Goal: Check status: Check status

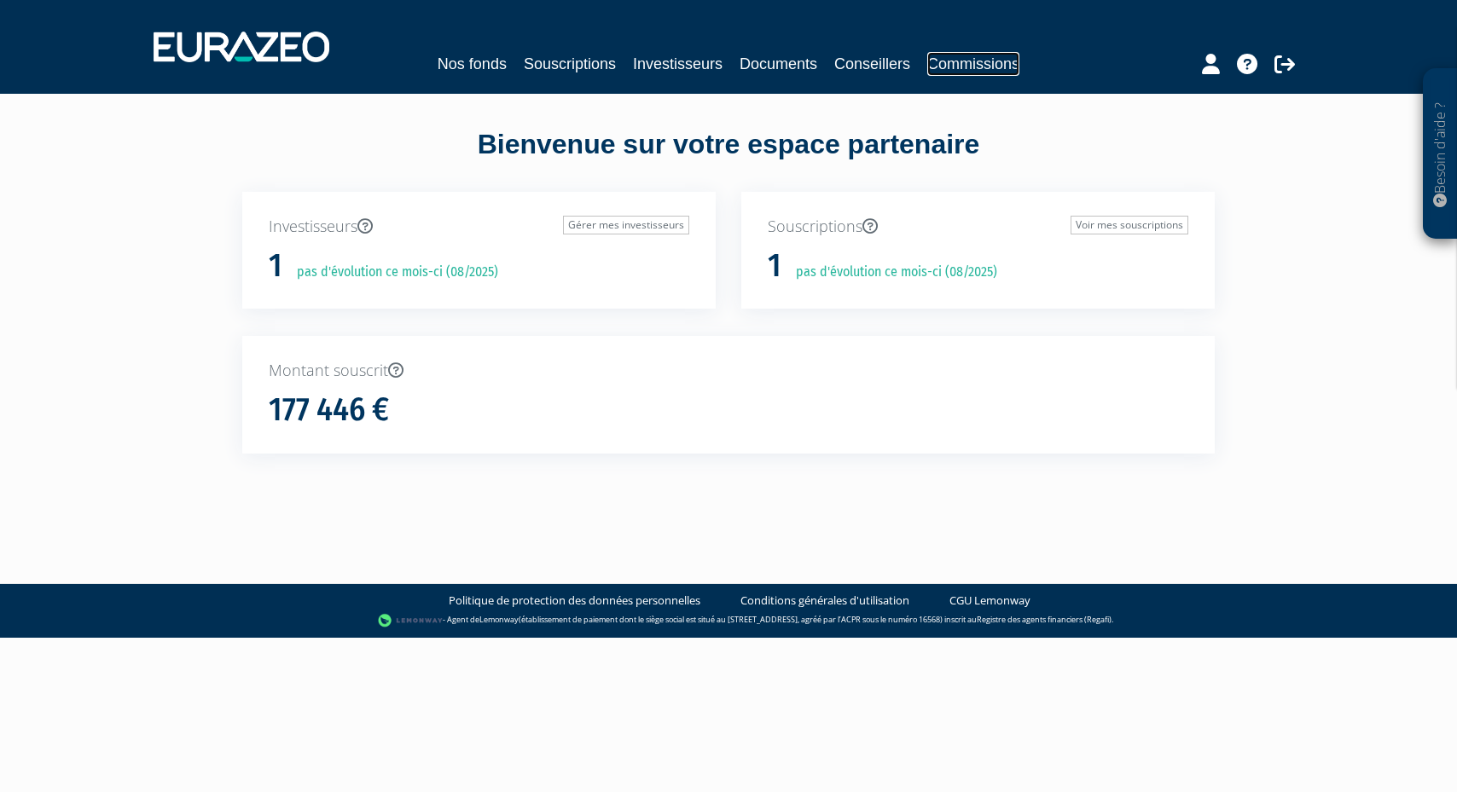
click at [1002, 59] on link "Commissions" at bounding box center [973, 64] width 92 height 24
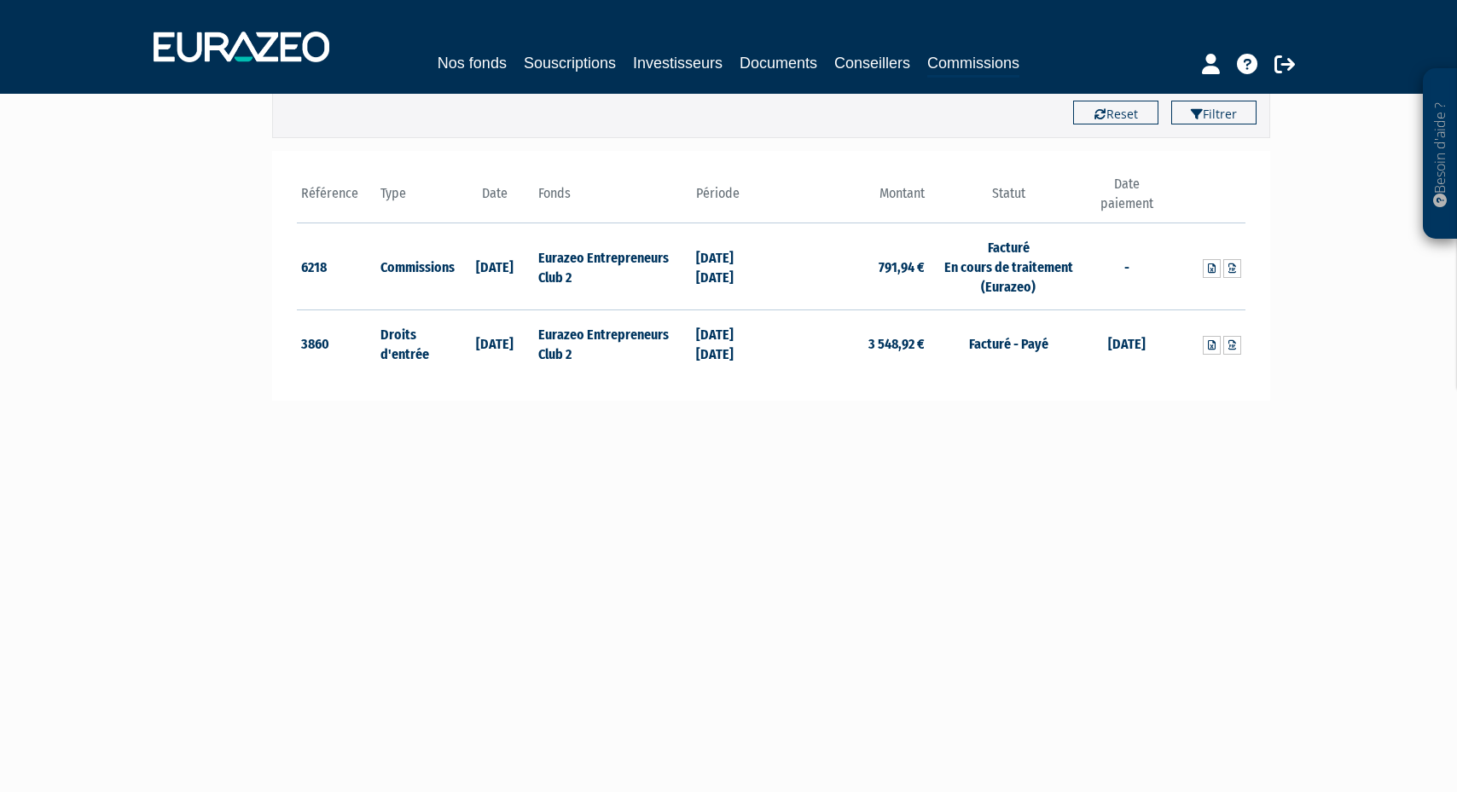
scroll to position [192, 0]
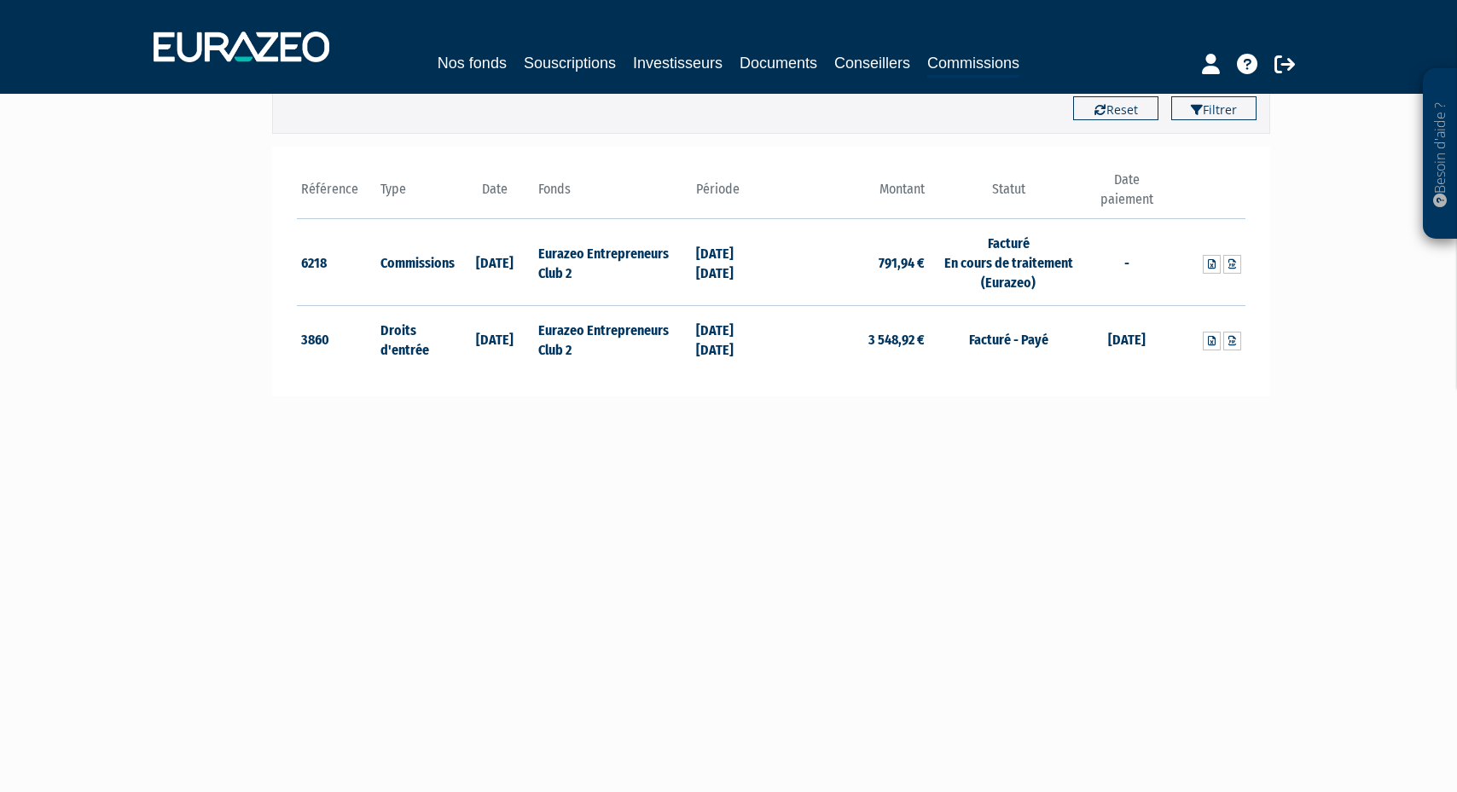
drag, startPoint x: 1096, startPoint y: 342, endPoint x: 780, endPoint y: 330, distance: 315.8
click at [1158, 337] on td "18/07/2025" at bounding box center [1126, 338] width 79 height 67
drag, startPoint x: 693, startPoint y: 327, endPoint x: 788, endPoint y: 364, distance: 101.8
click at [788, 364] on tr "3860 Droits d'entrée 14/10/2024 Eurazeo Entrepreneurs Club 2 01/09/2024 30/09/2…" at bounding box center [771, 338] width 948 height 67
click at [1064, 339] on td "Facturé - Payé" at bounding box center [1008, 338] width 158 height 67
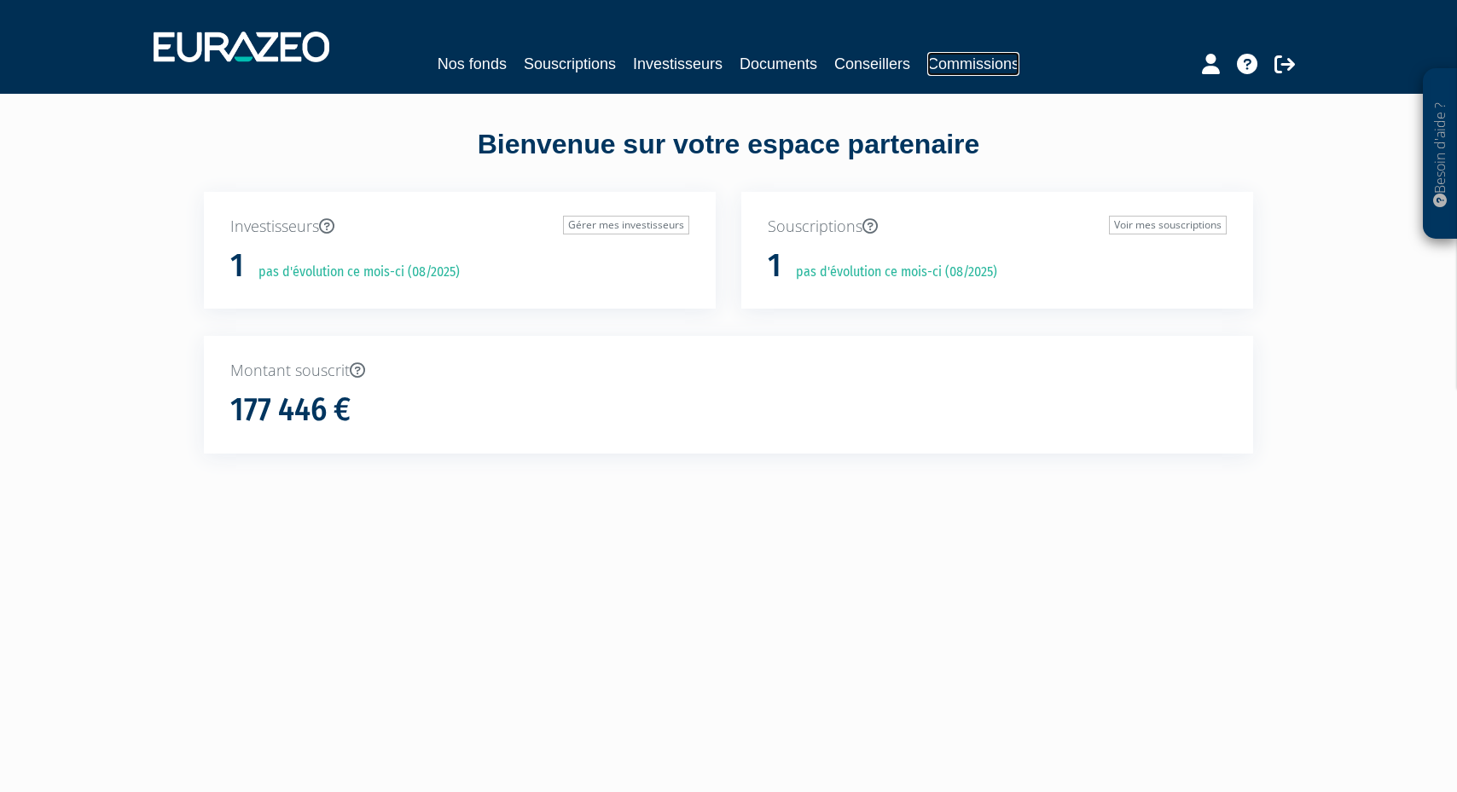
click at [958, 57] on link "Commissions" at bounding box center [973, 64] width 92 height 24
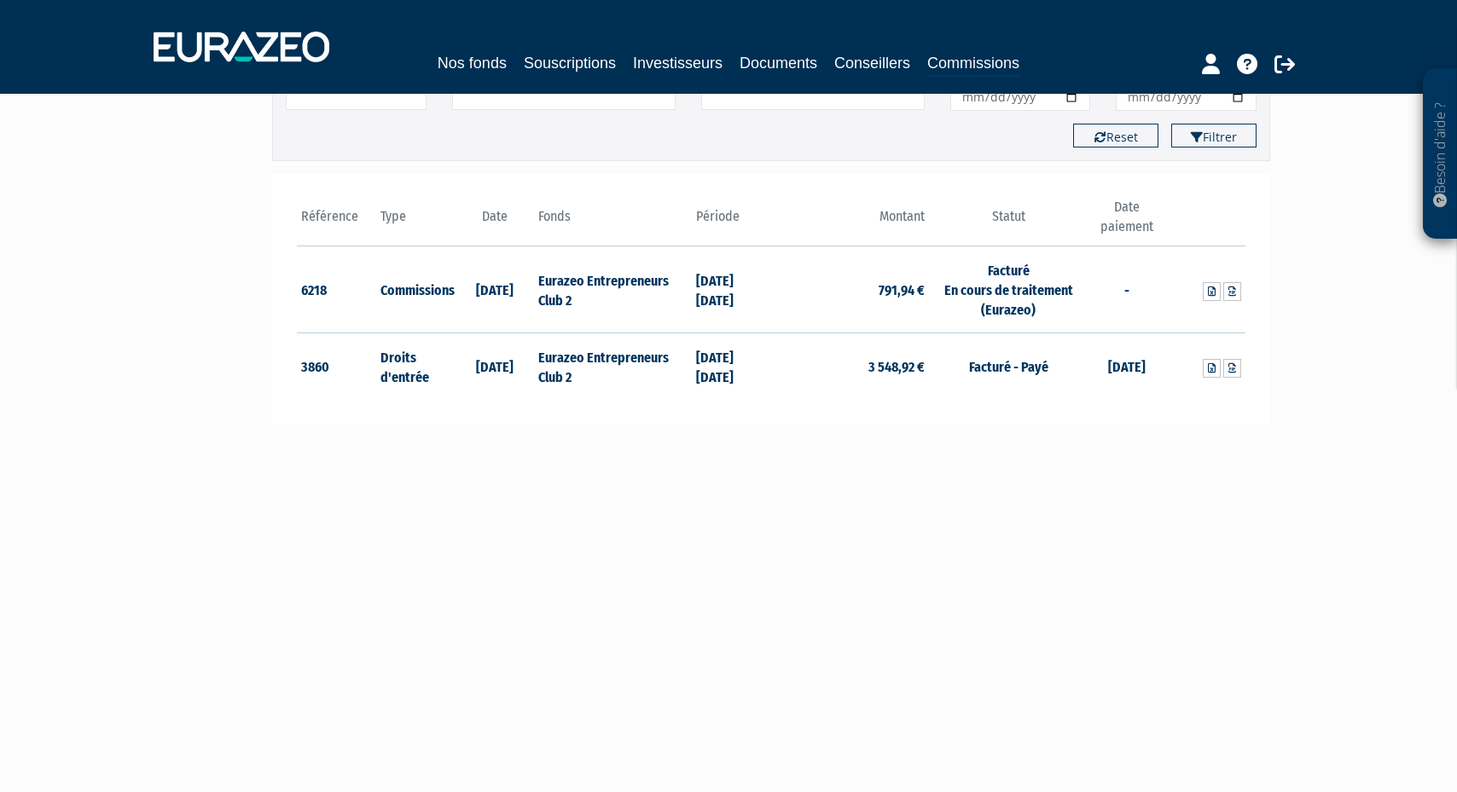
scroll to position [173, 0]
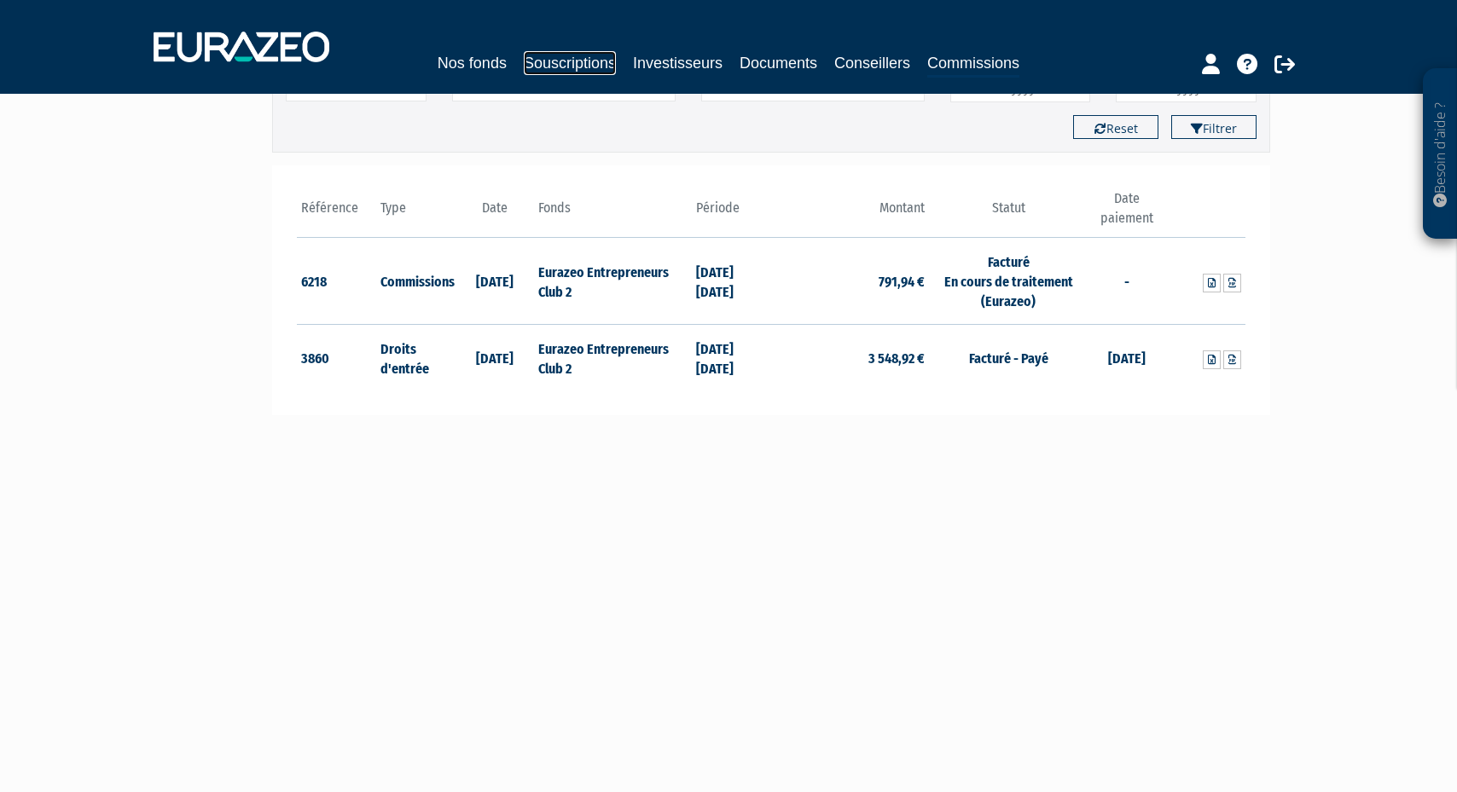
click at [582, 74] on link "Souscriptions" at bounding box center [570, 63] width 92 height 24
